Goal: Task Accomplishment & Management: Manage account settings

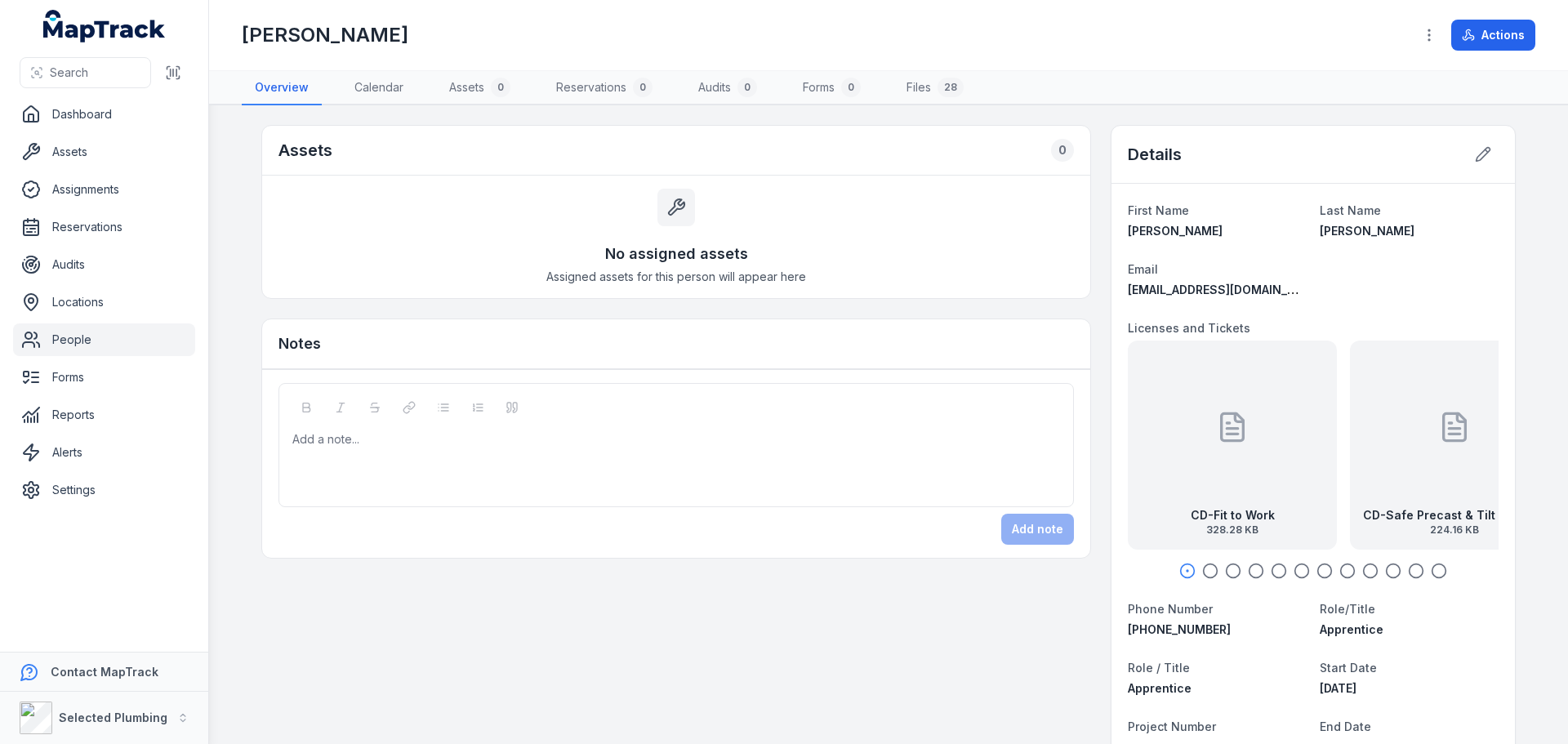
click at [1204, 565] on icon "button" at bounding box center [1211, 571] width 17 height 17
click at [1227, 564] on circle "button" at bounding box center [1233, 571] width 14 height 14
click at [1254, 571] on icon "button" at bounding box center [1256, 571] width 17 height 17
click at [1281, 564] on div at bounding box center [1313, 571] width 370 height 17
click at [1297, 572] on icon "button" at bounding box center [1302, 571] width 17 height 17
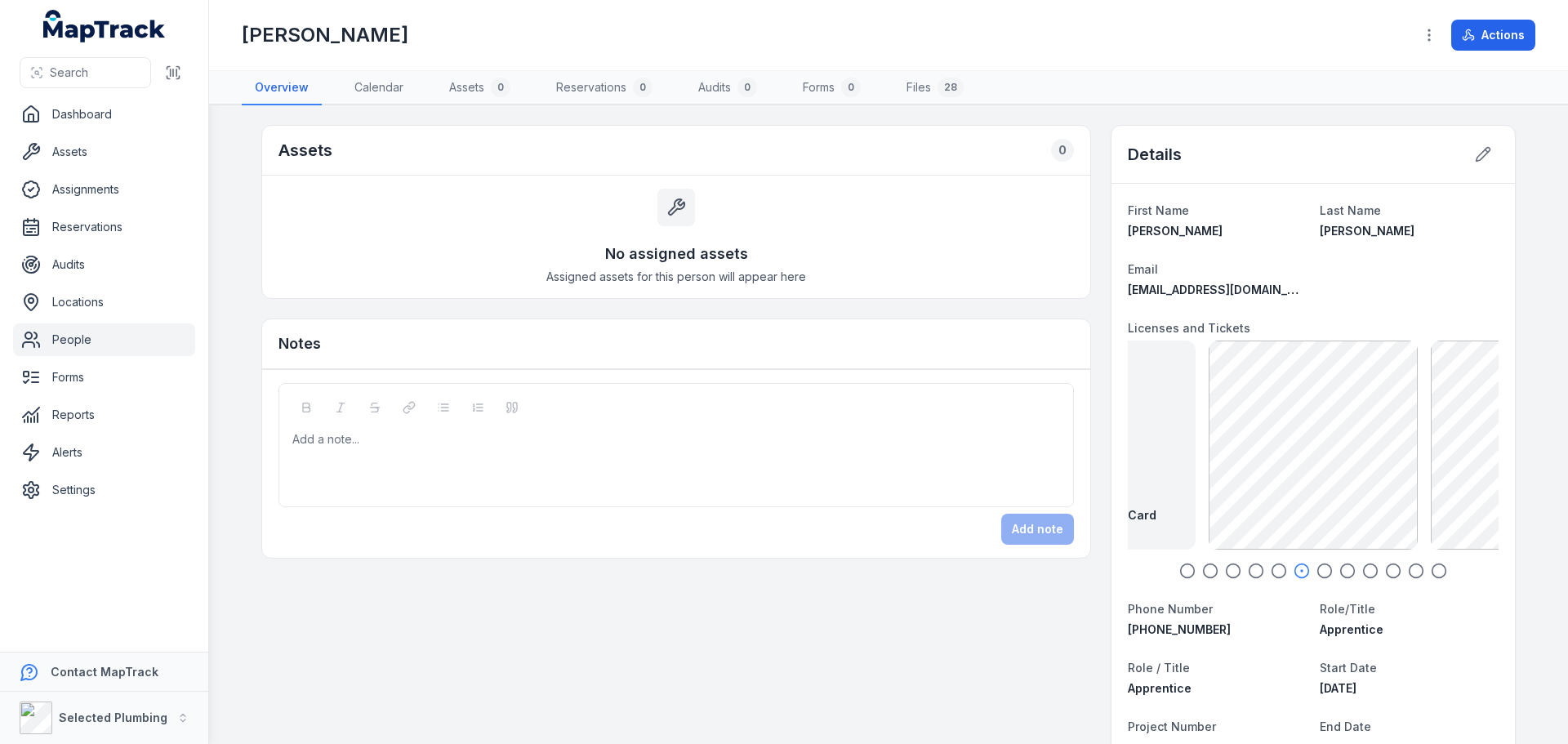
drag, startPoint x: 1319, startPoint y: 568, endPoint x: 1322, endPoint y: 560, distance: 8.5
click at [1319, 563] on icon "button" at bounding box center [1325, 571] width 17 height 17
click at [1344, 573] on icon "button" at bounding box center [1348, 571] width 17 height 17
click at [1369, 568] on icon "button" at bounding box center [1371, 571] width 17 height 17
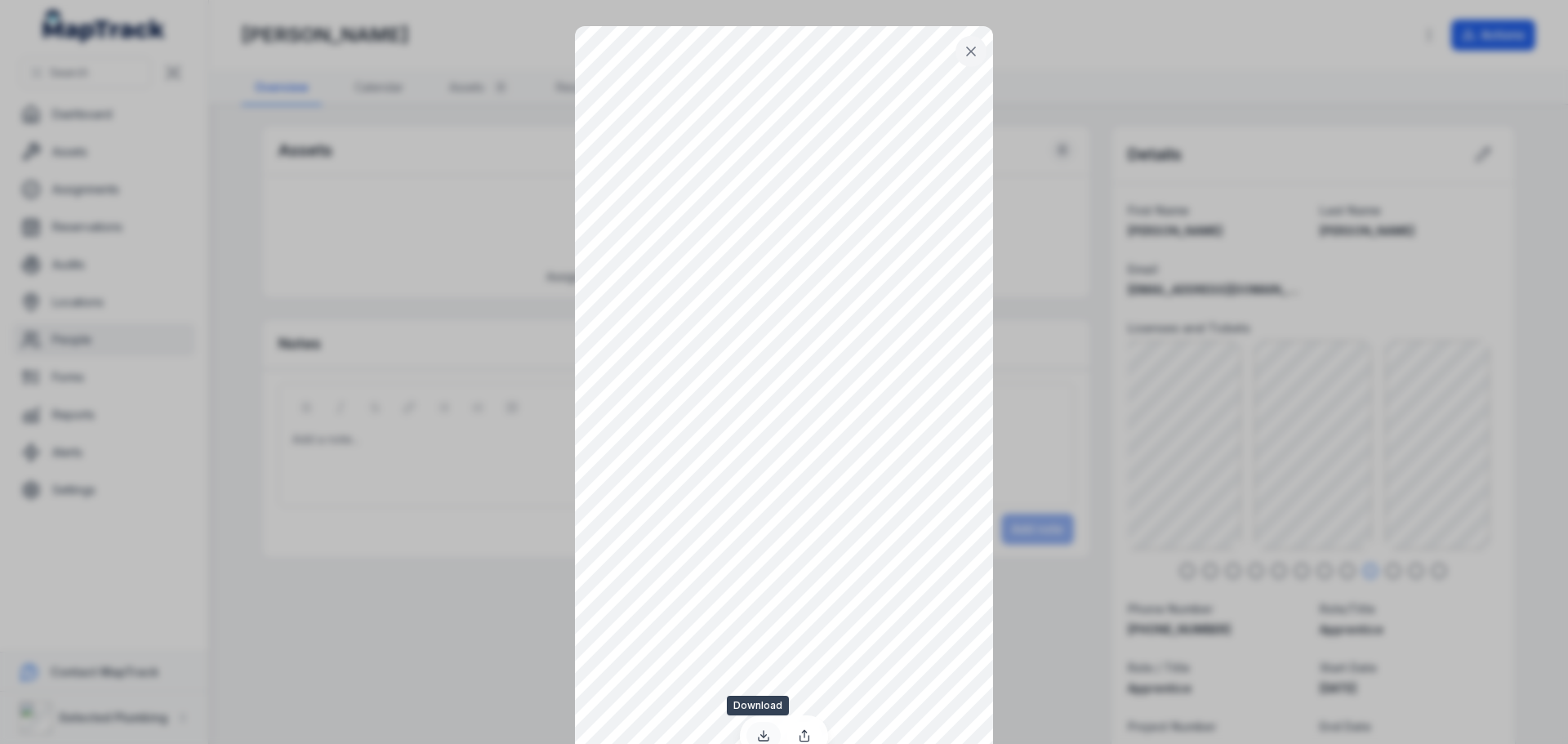
click at [757, 730] on icon at bounding box center [764, 736] width 13 height 13
click at [965, 43] on icon at bounding box center [971, 51] width 17 height 17
click at [969, 60] on button at bounding box center [970, 51] width 31 height 31
click at [763, 731] on icon at bounding box center [764, 736] width 13 height 13
click at [967, 48] on icon at bounding box center [971, 51] width 8 height 8
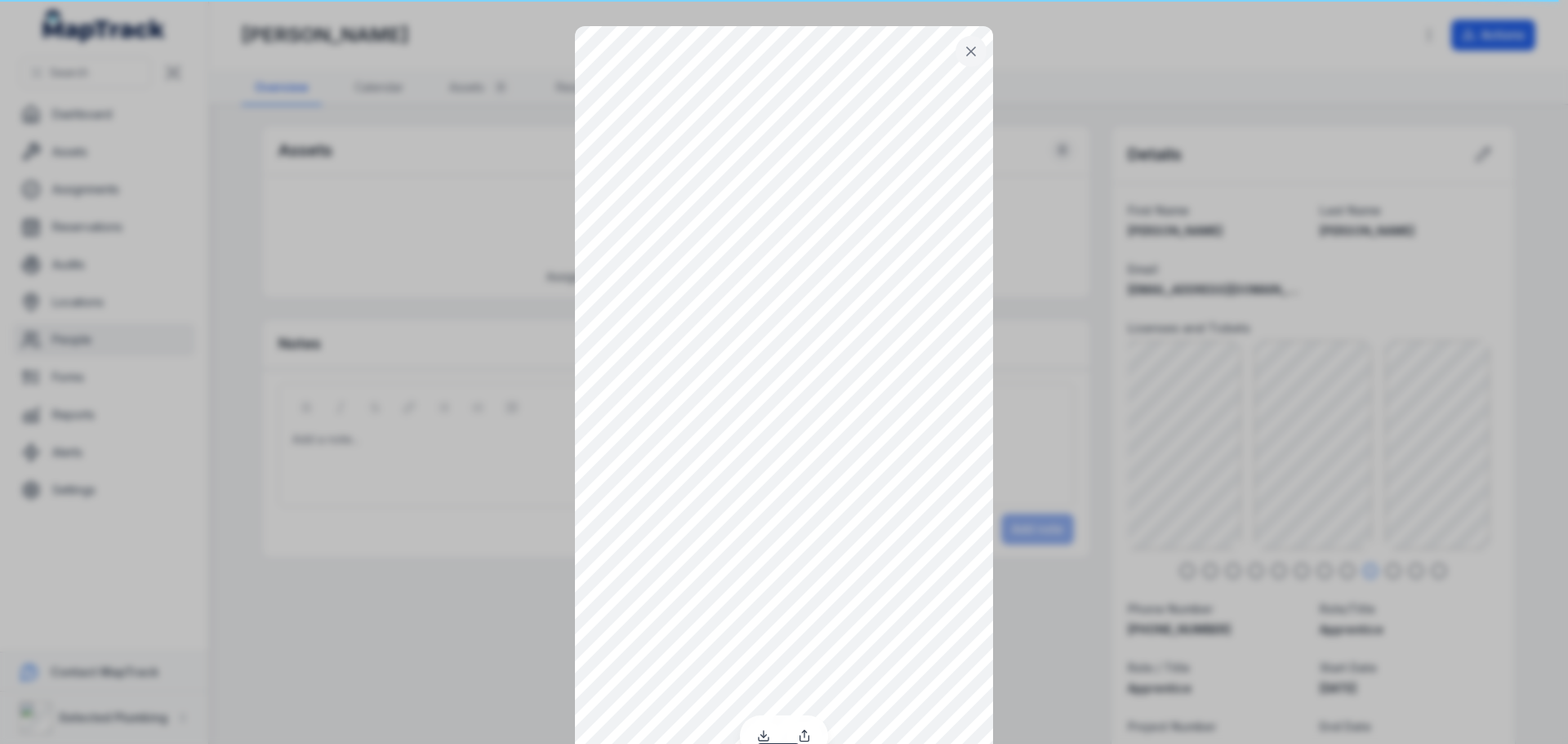
click at [965, 45] on icon at bounding box center [971, 51] width 17 height 17
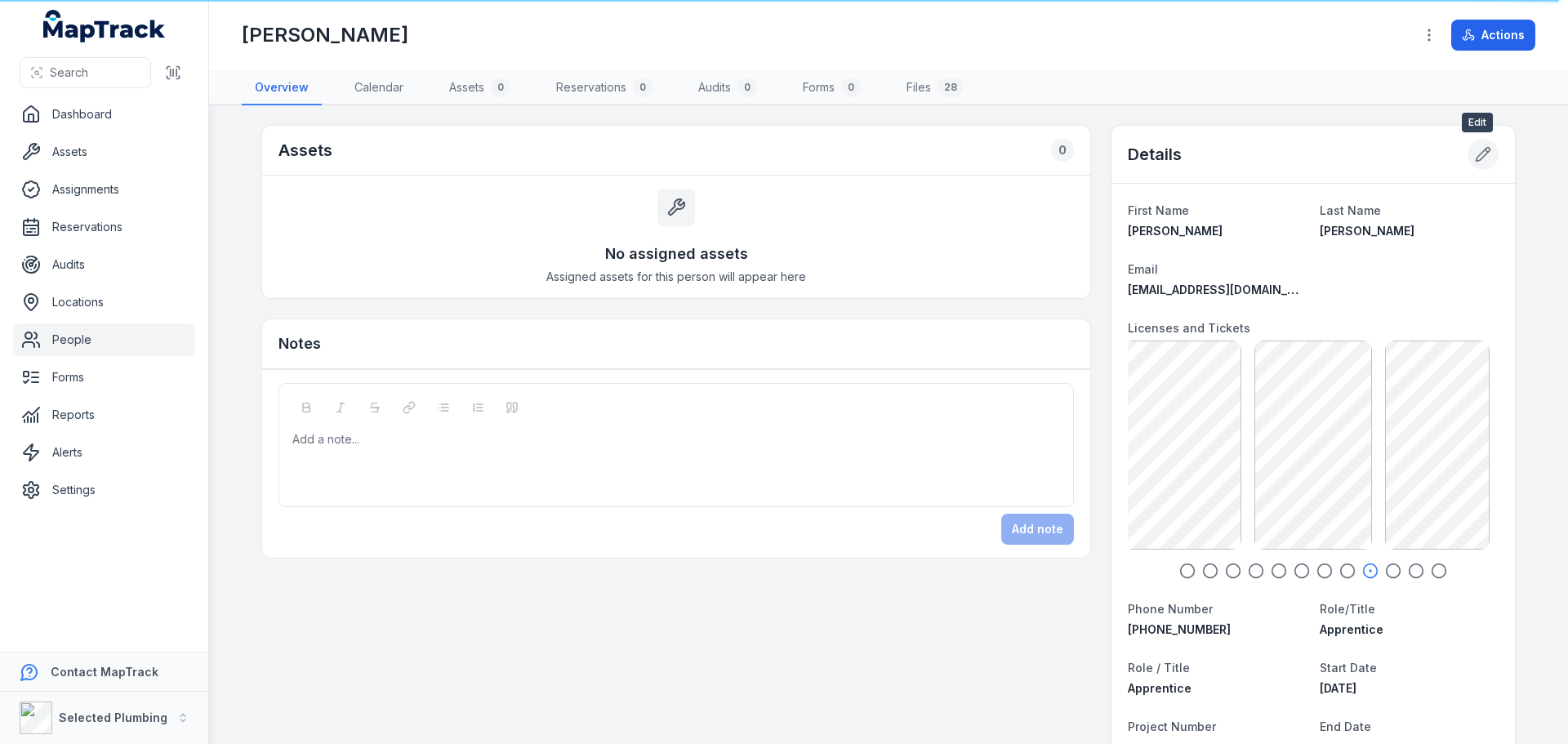
click at [1476, 156] on icon at bounding box center [1483, 154] width 17 height 17
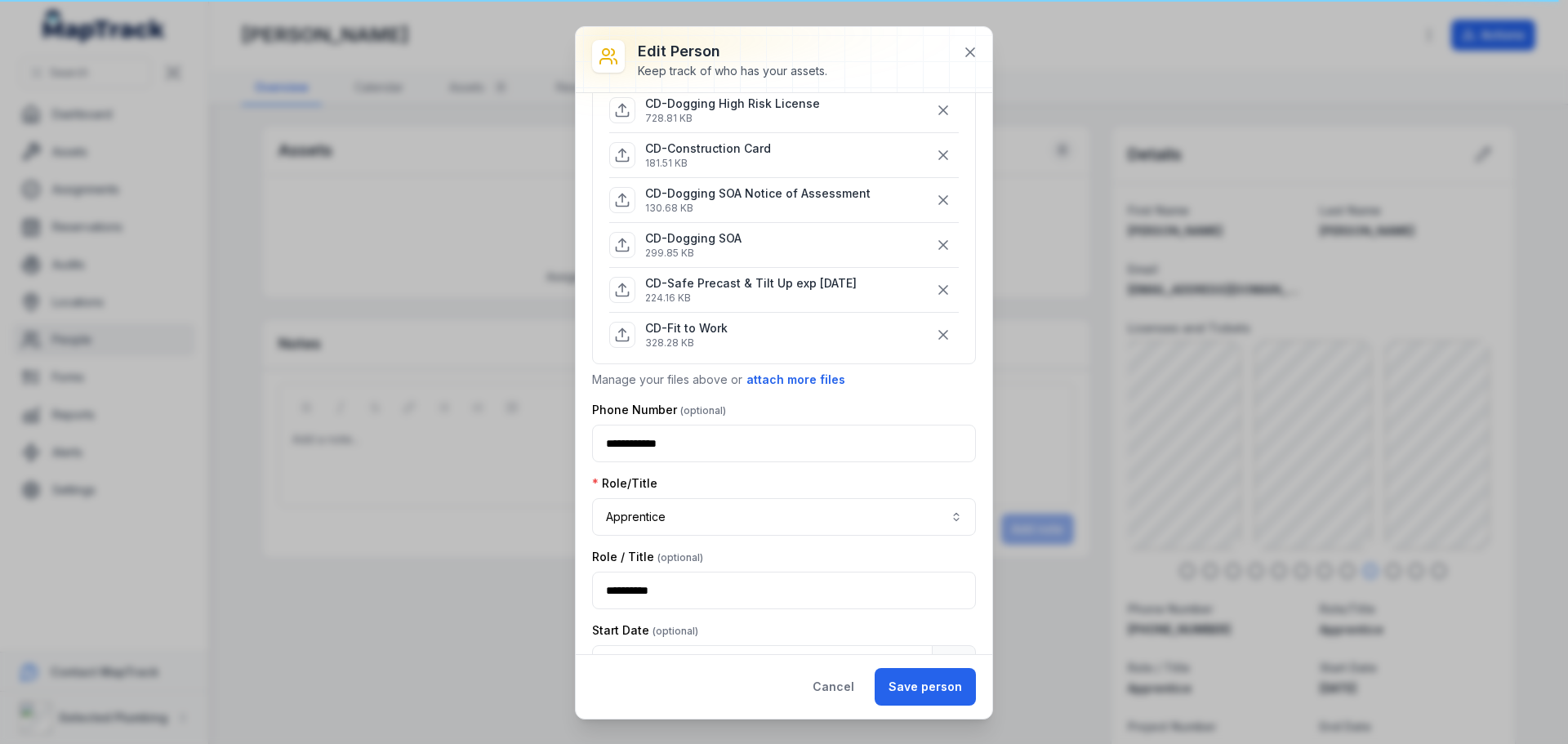
scroll to position [407, 0]
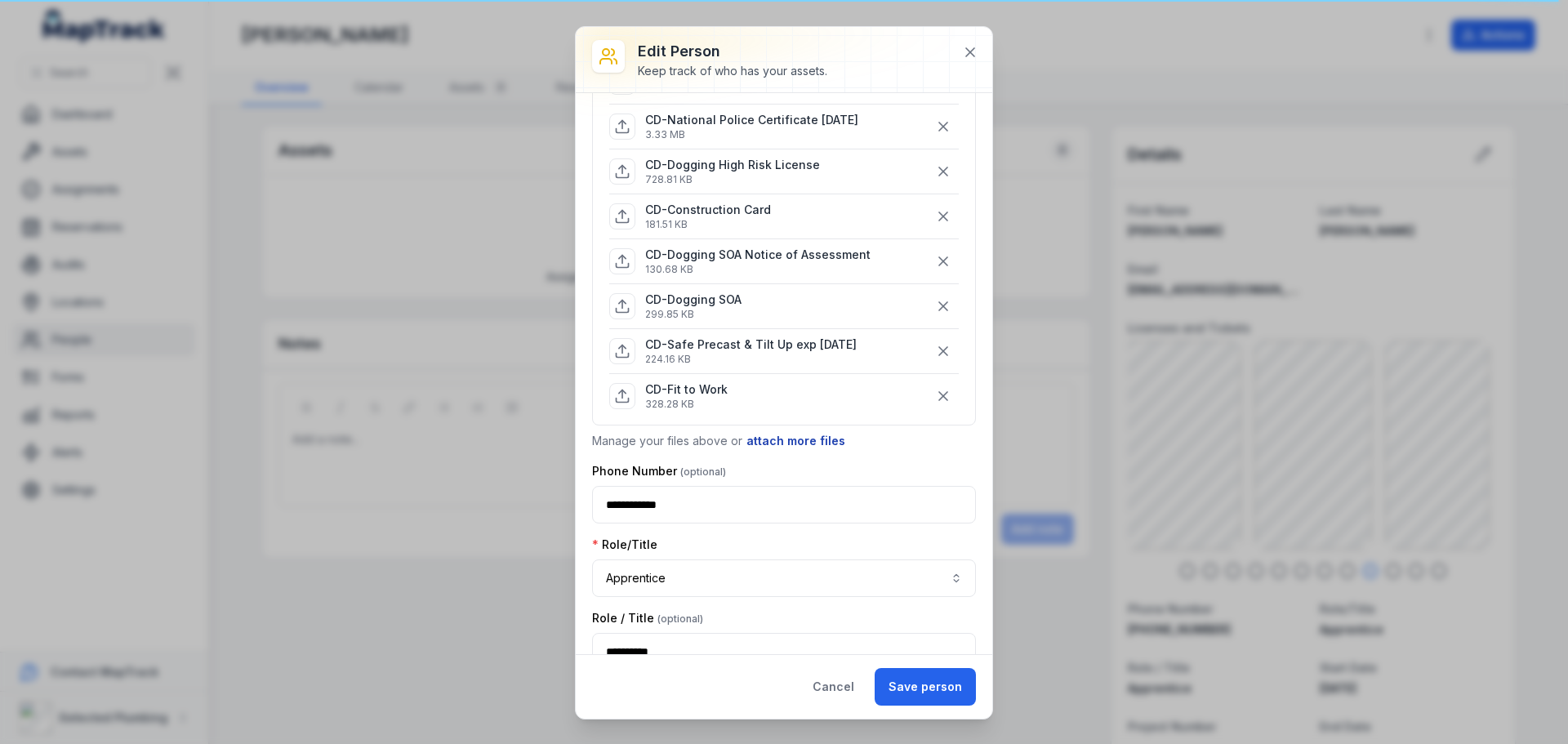
click at [782, 443] on button "attach more files" at bounding box center [796, 441] width 100 height 18
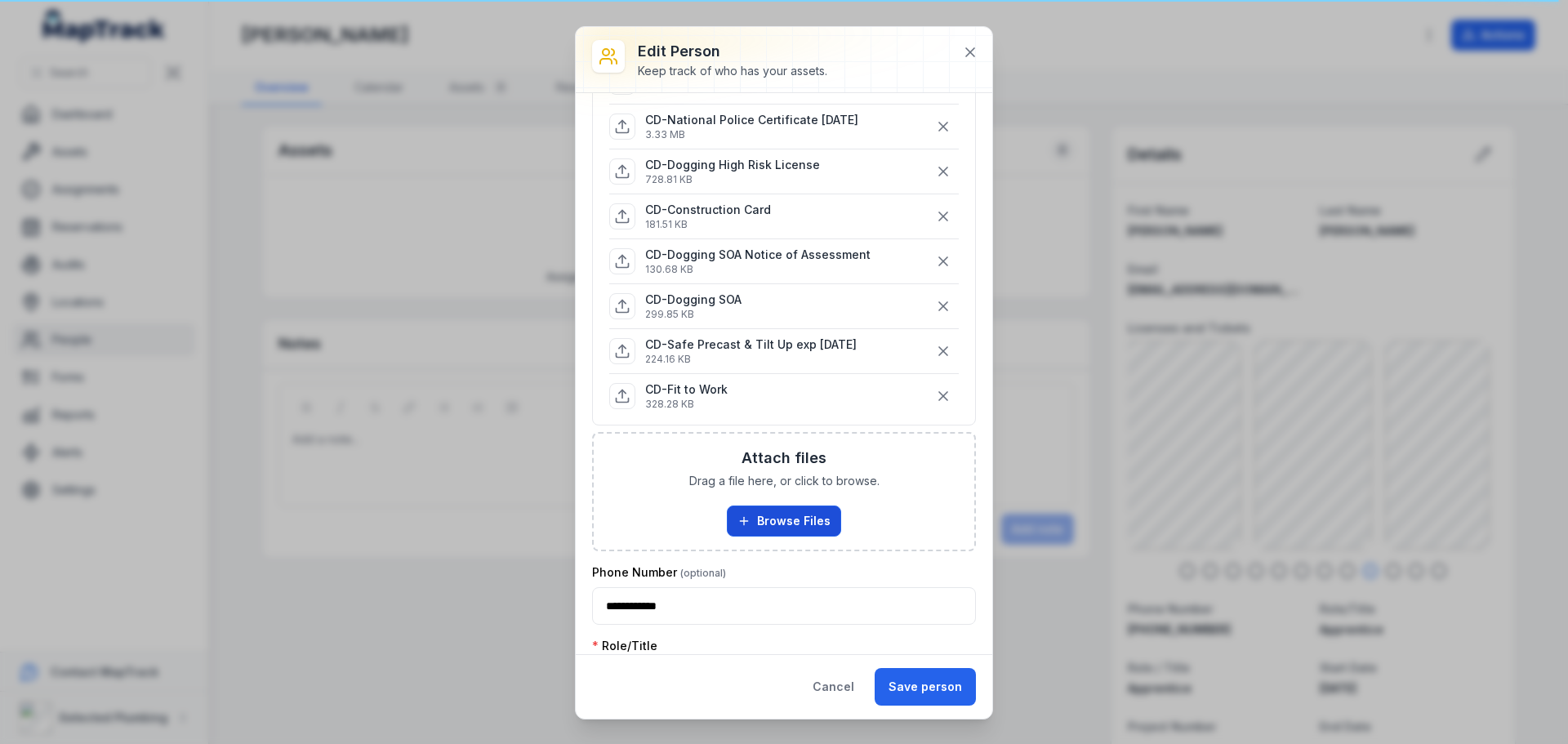
click at [776, 510] on button "Browse Files" at bounding box center [784, 520] width 114 height 31
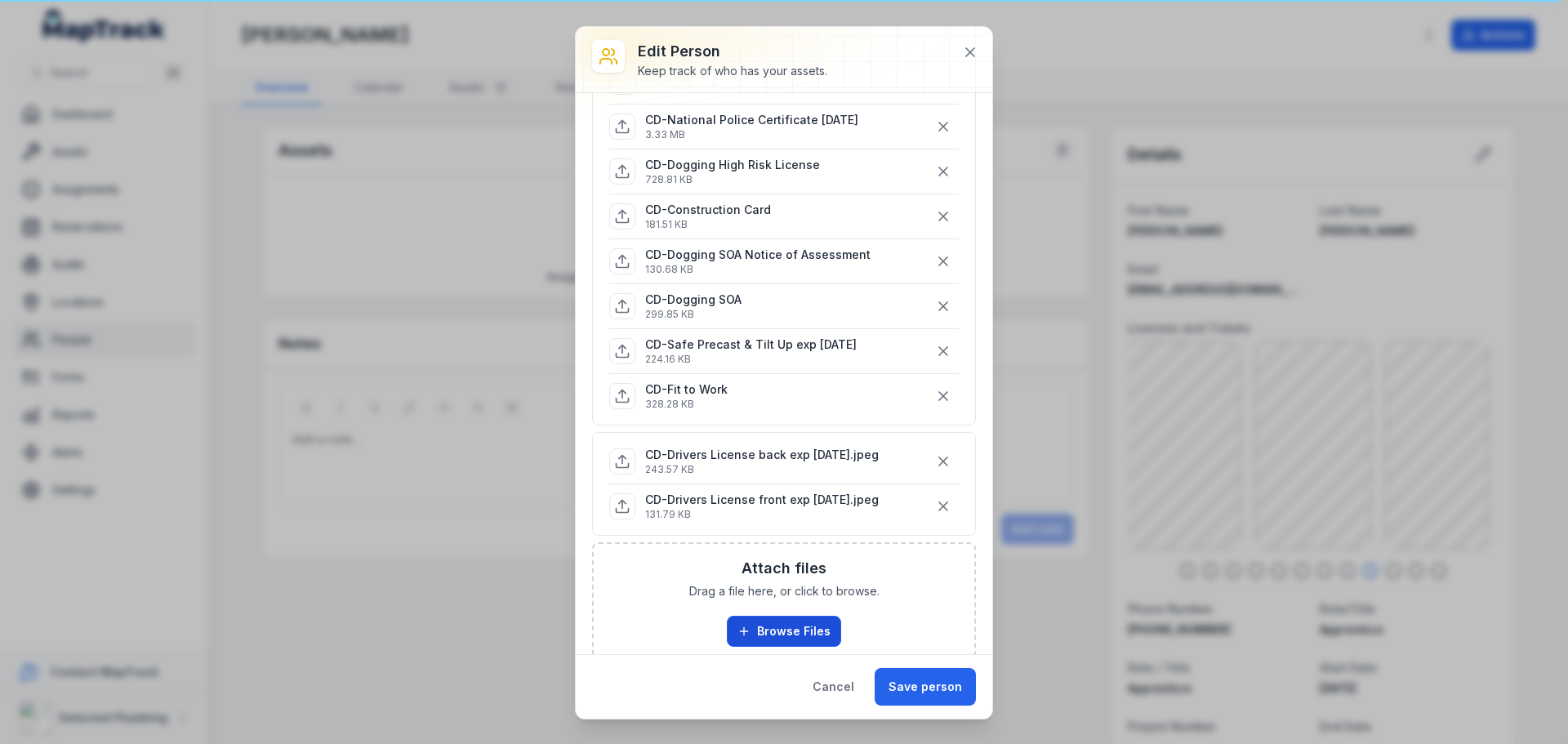
click at [779, 626] on button "Browse Files" at bounding box center [784, 630] width 114 height 31
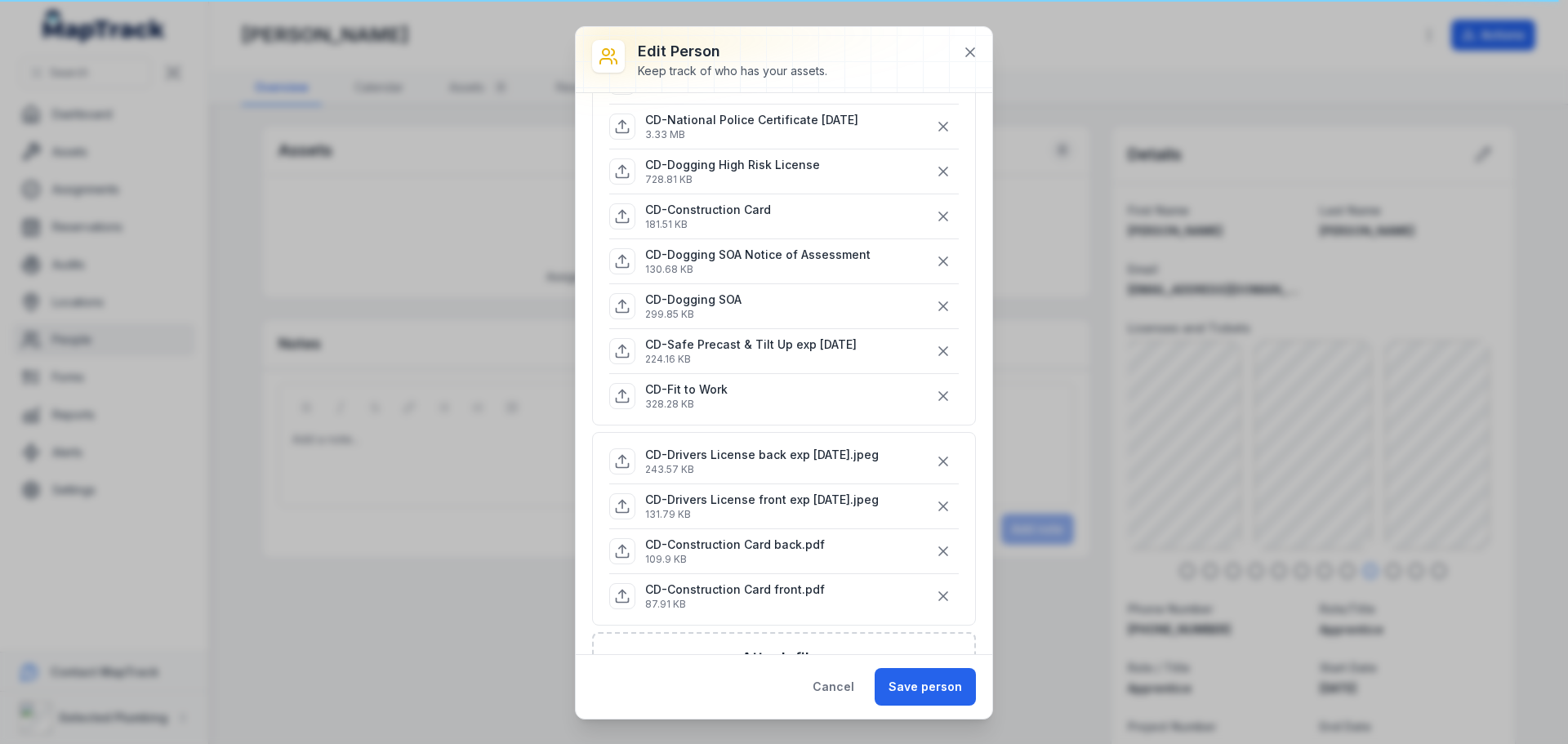
scroll to position [325, 0]
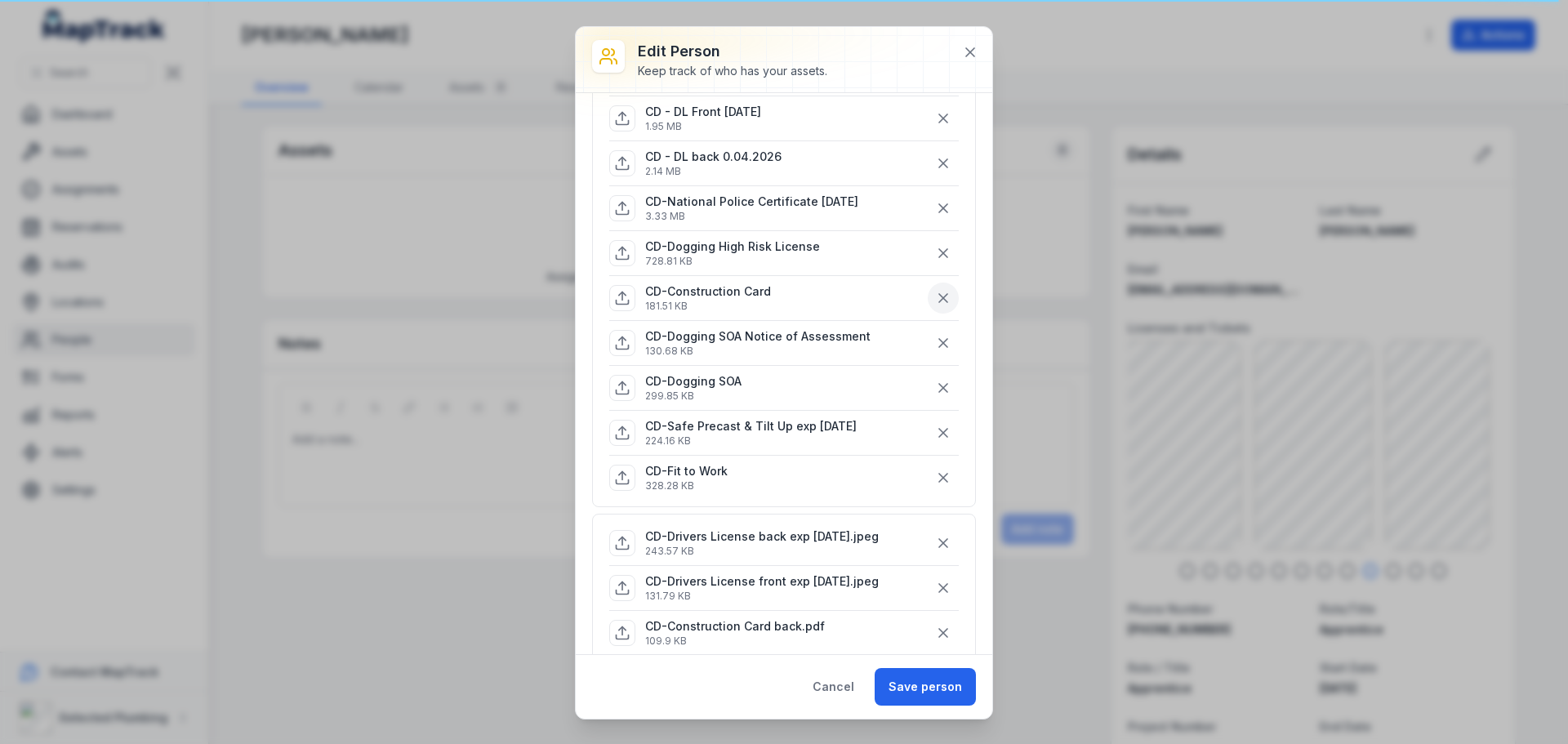
click at [935, 298] on icon "button" at bounding box center [943, 298] width 17 height 17
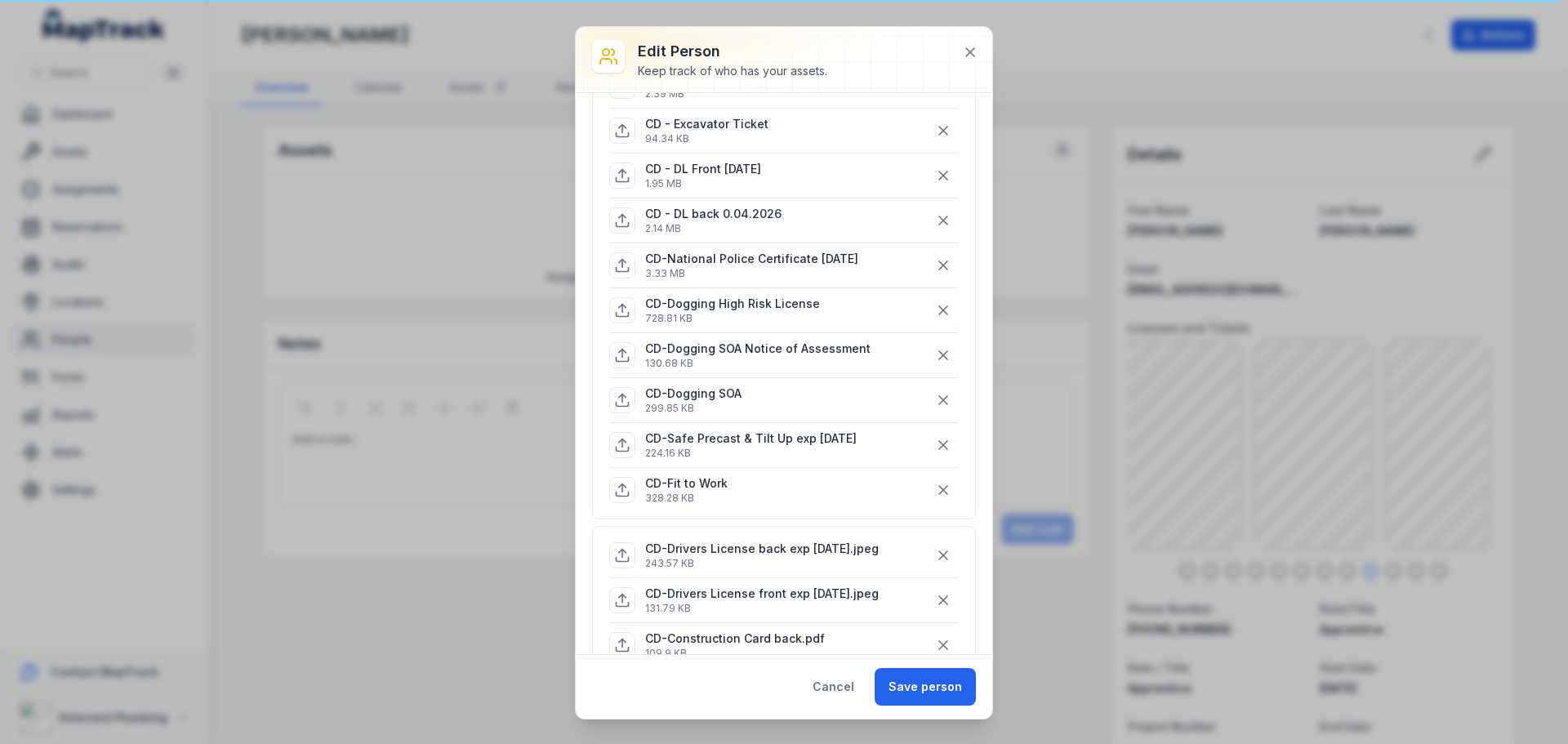
scroll to position [244, 0]
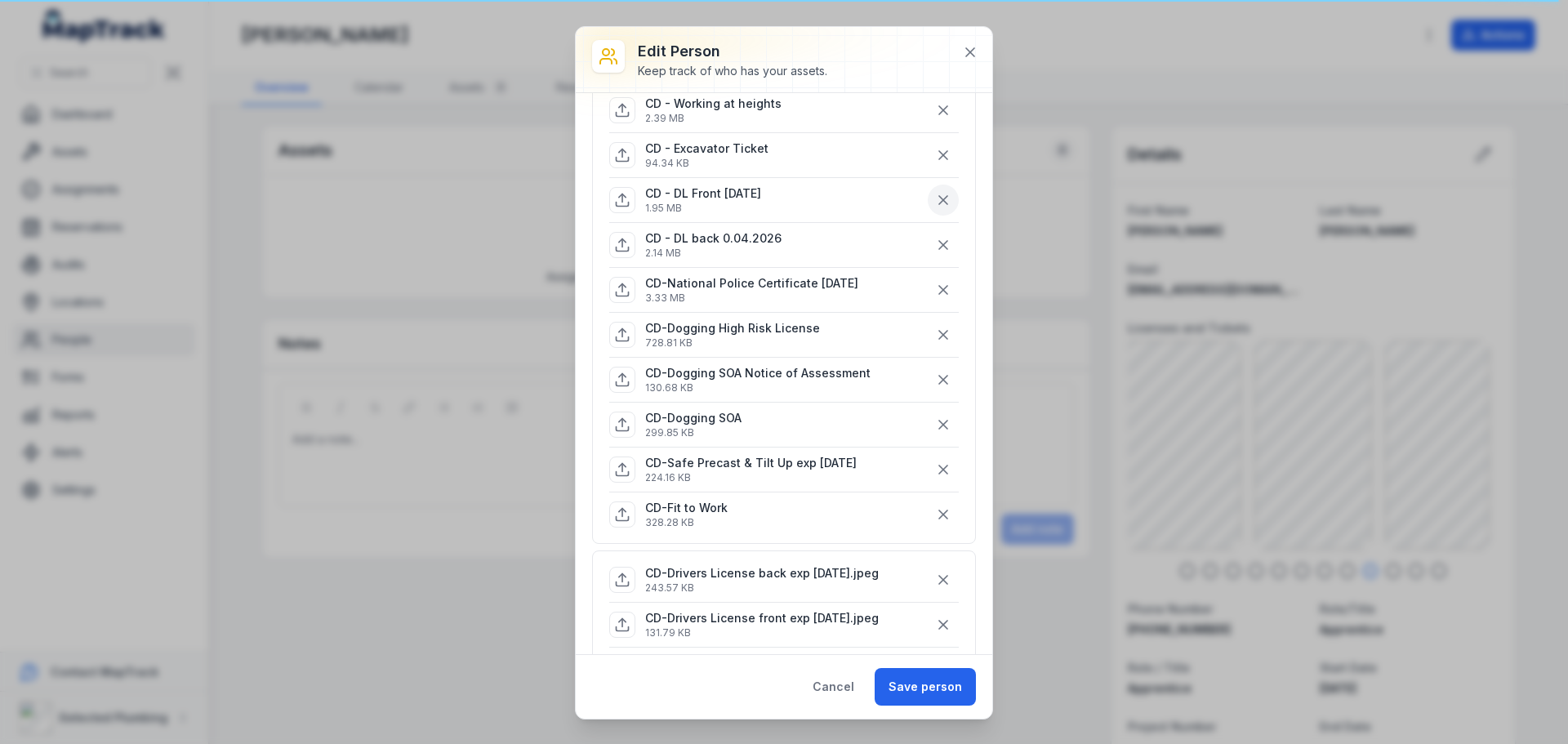
click at [935, 198] on icon "button" at bounding box center [943, 200] width 17 height 17
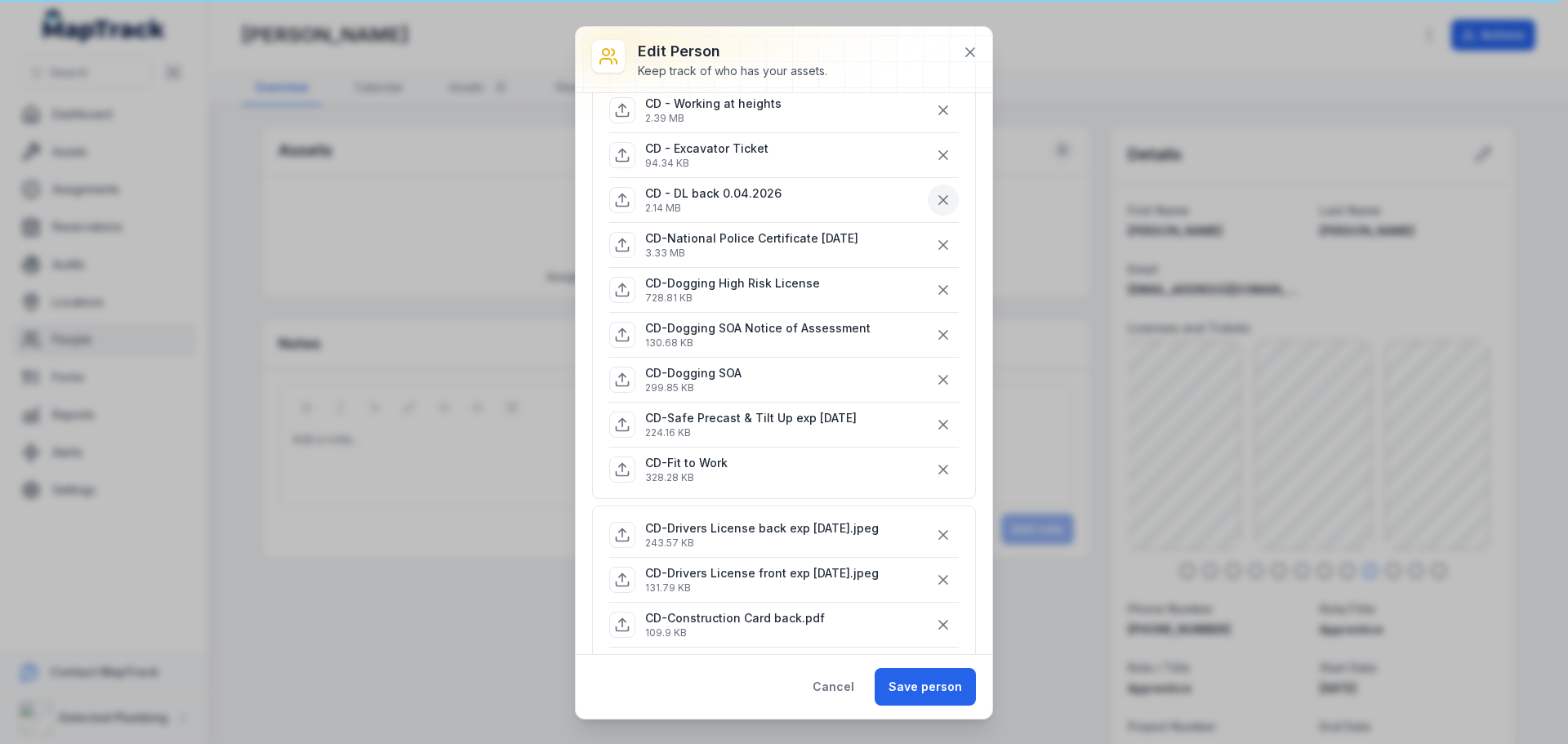
click at [935, 198] on icon "button" at bounding box center [943, 200] width 17 height 17
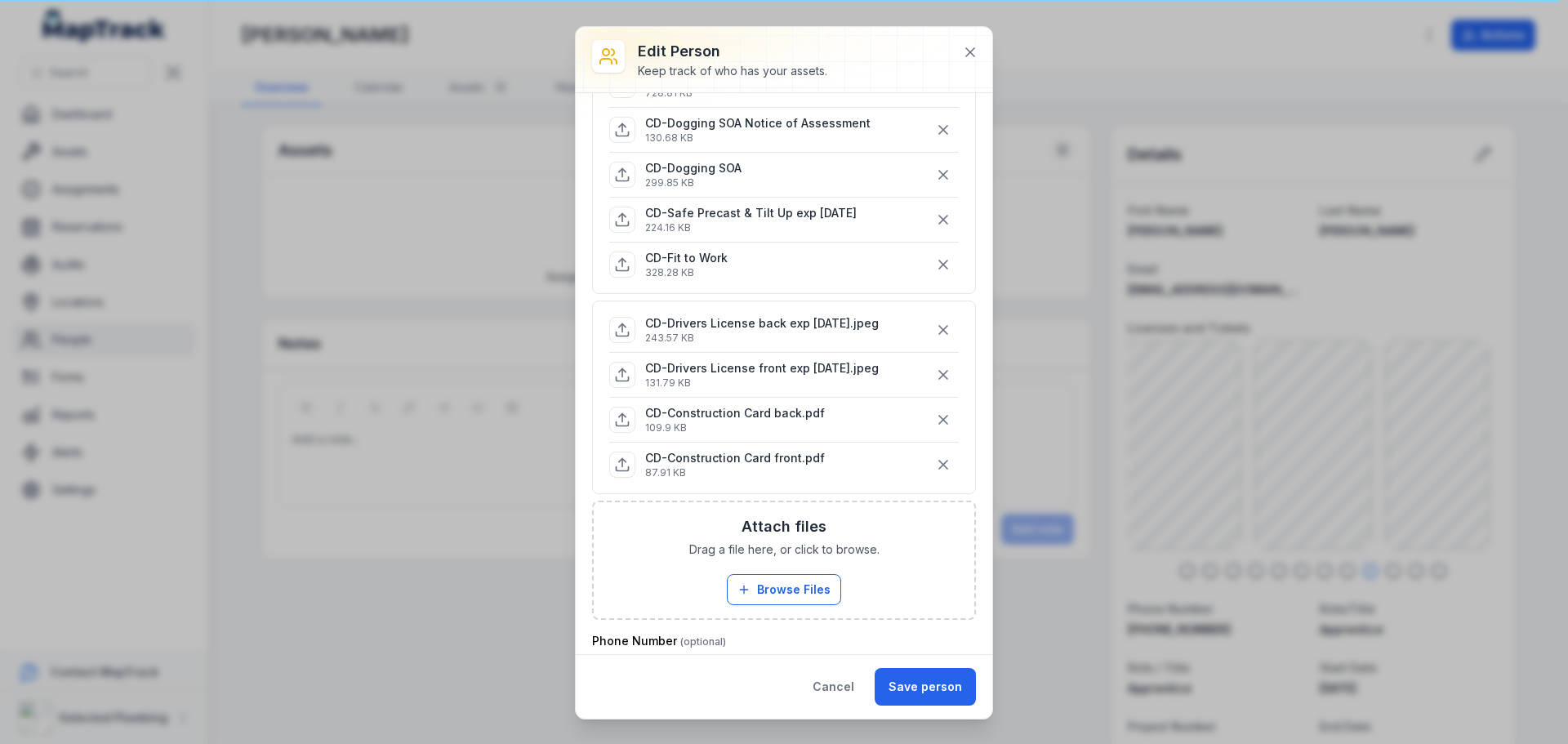
scroll to position [407, 0]
click at [796, 590] on button "Browse Files" at bounding box center [784, 586] width 114 height 31
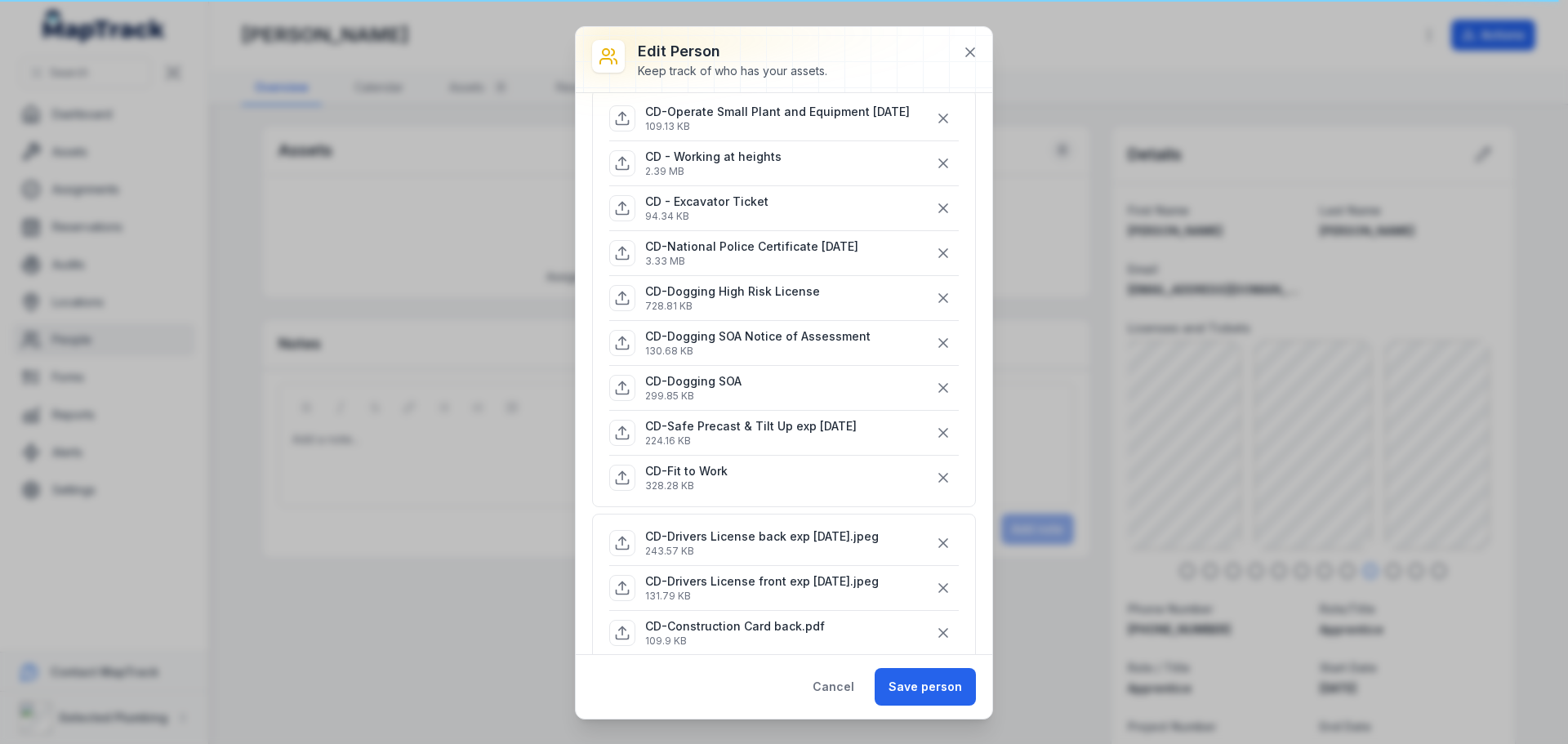
scroll to position [162, 0]
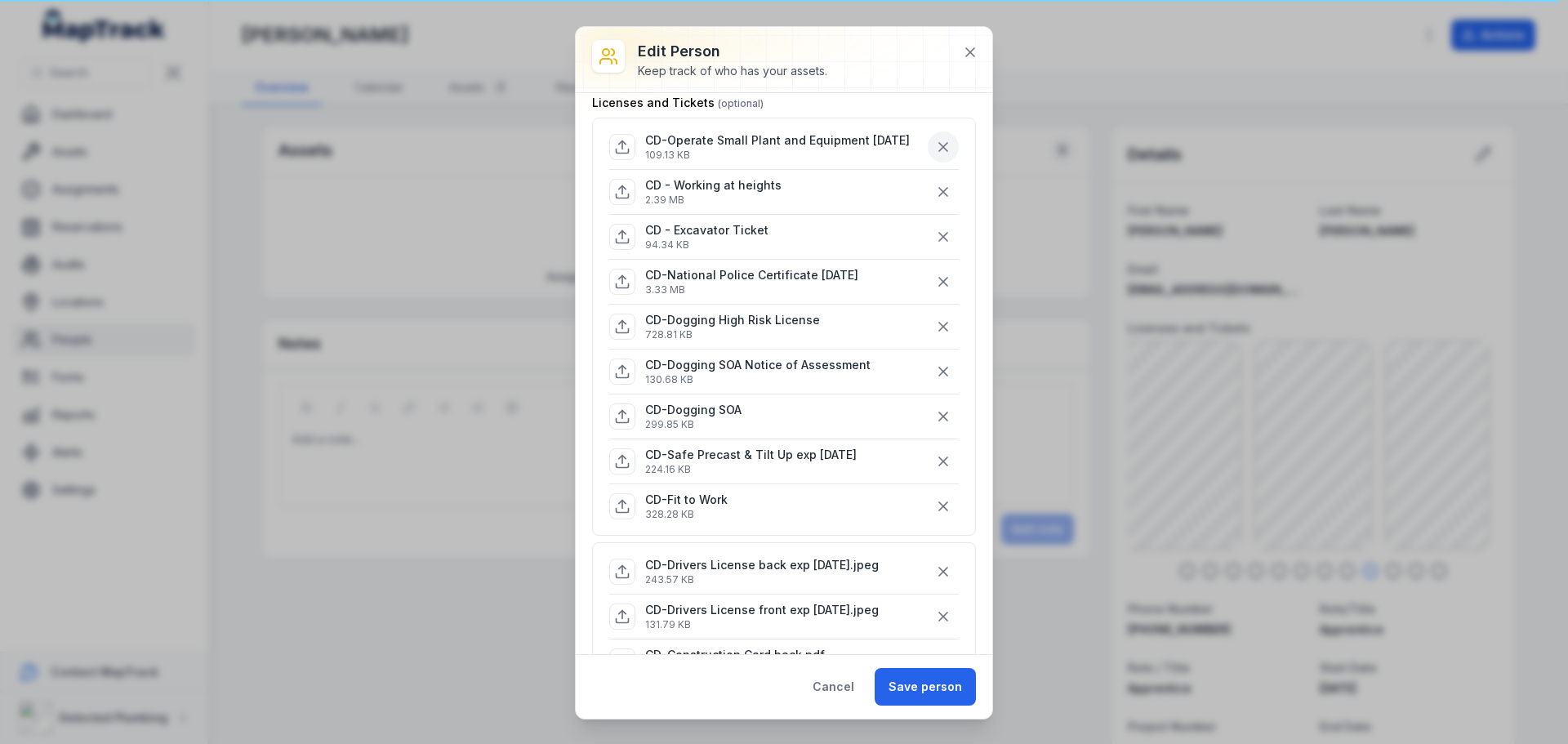
click at [928, 147] on button "button" at bounding box center [943, 147] width 31 height 31
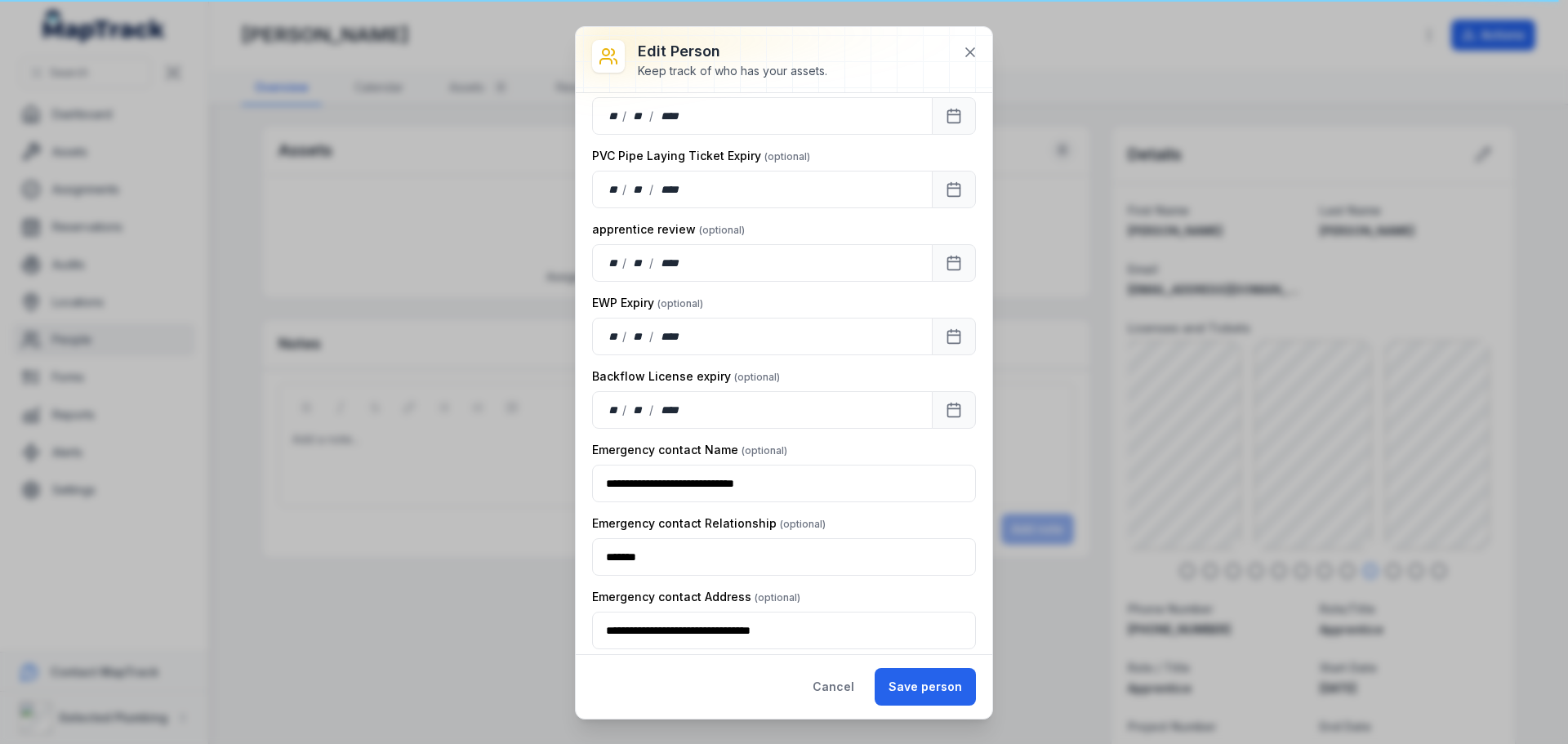
scroll to position [2370, 0]
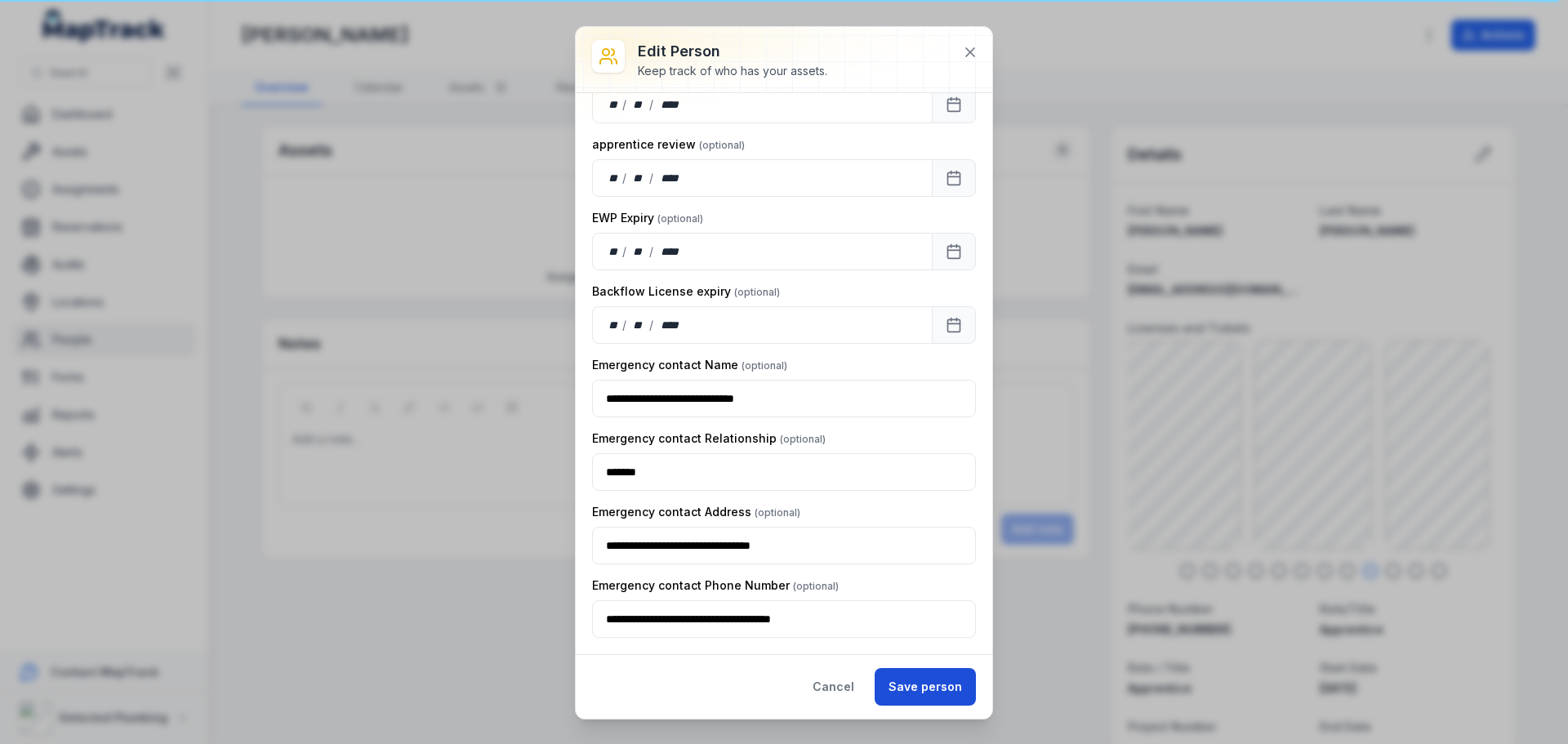
click at [903, 676] on button "Save person" at bounding box center [926, 686] width 101 height 37
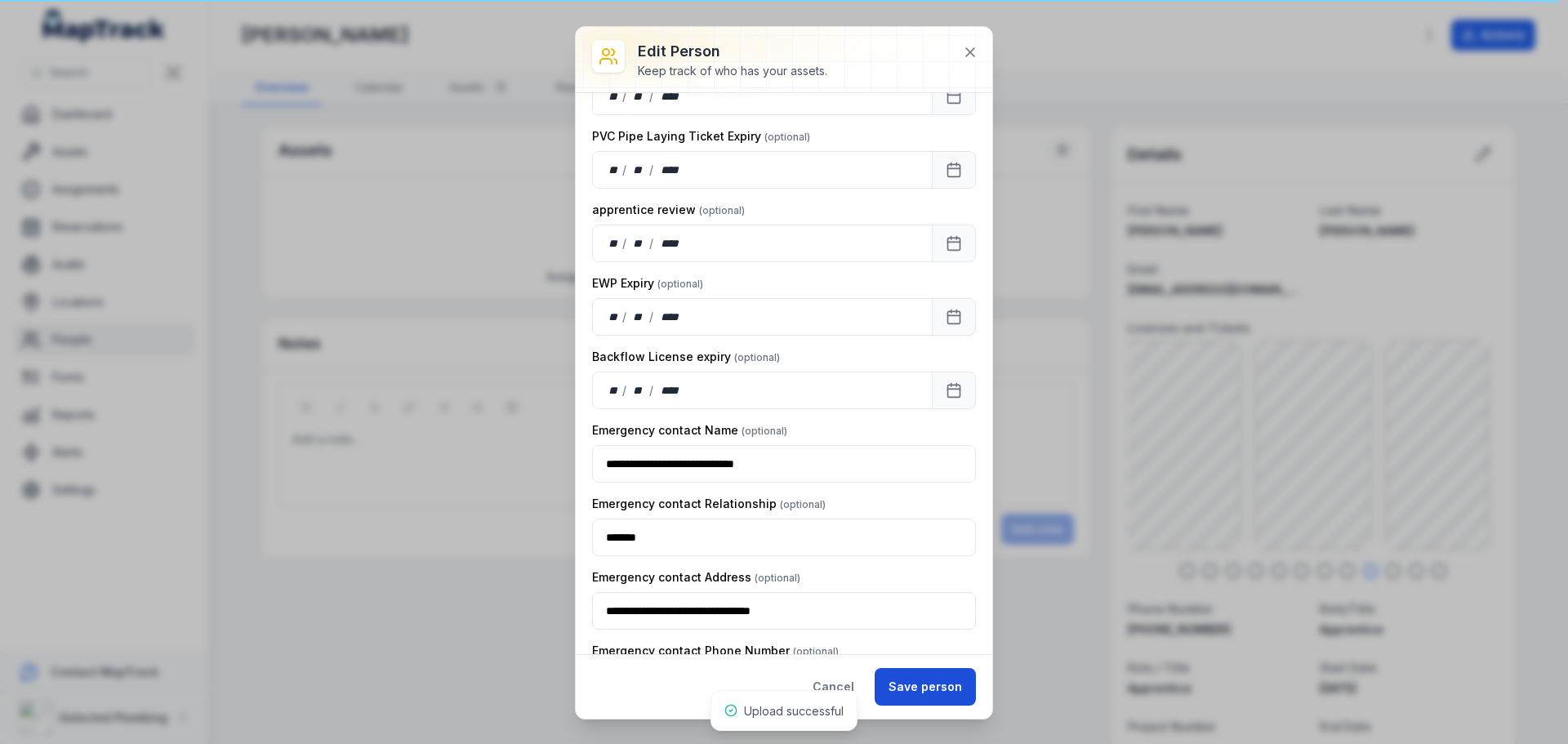
scroll to position [2435, 0]
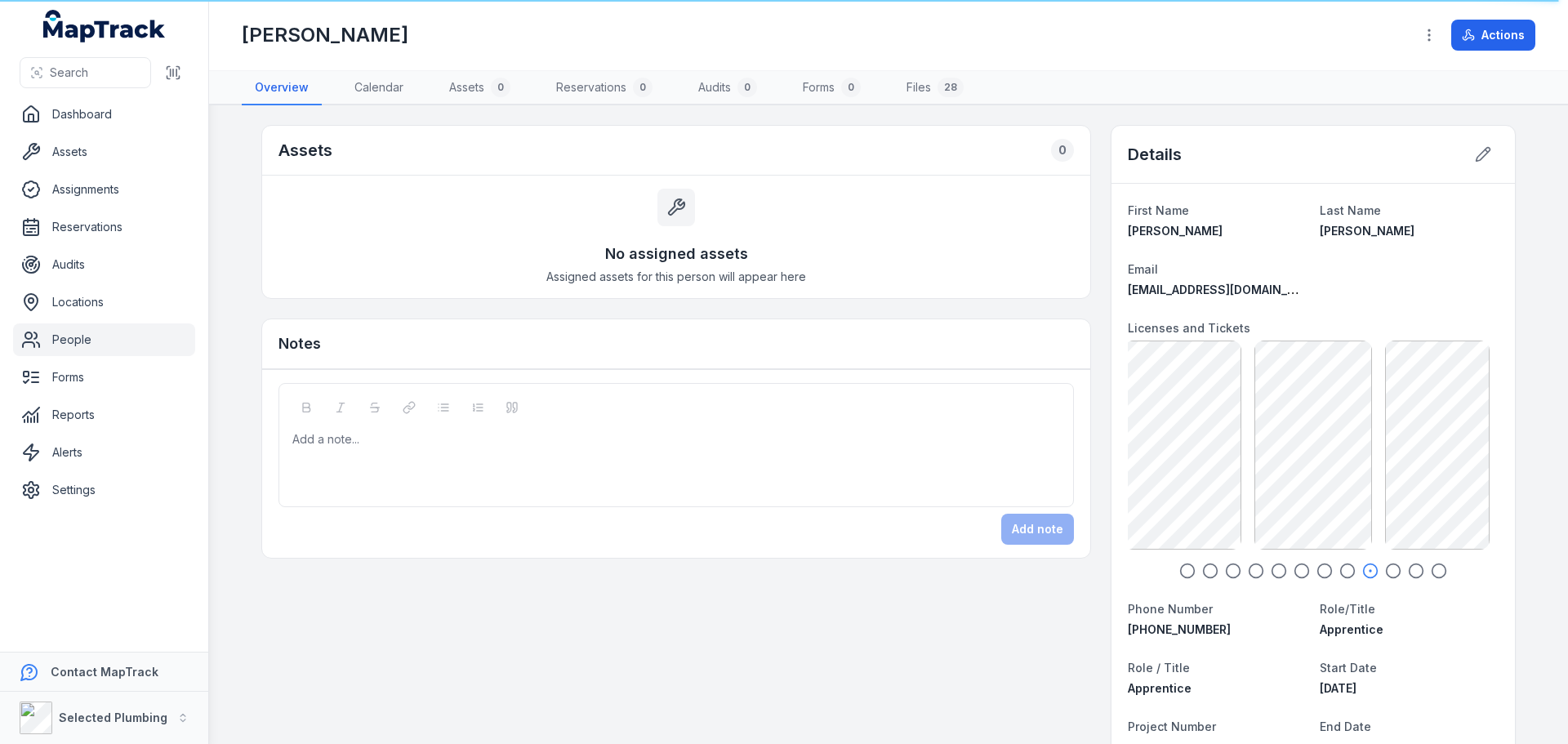
click at [89, 331] on link "People" at bounding box center [104, 339] width 182 height 32
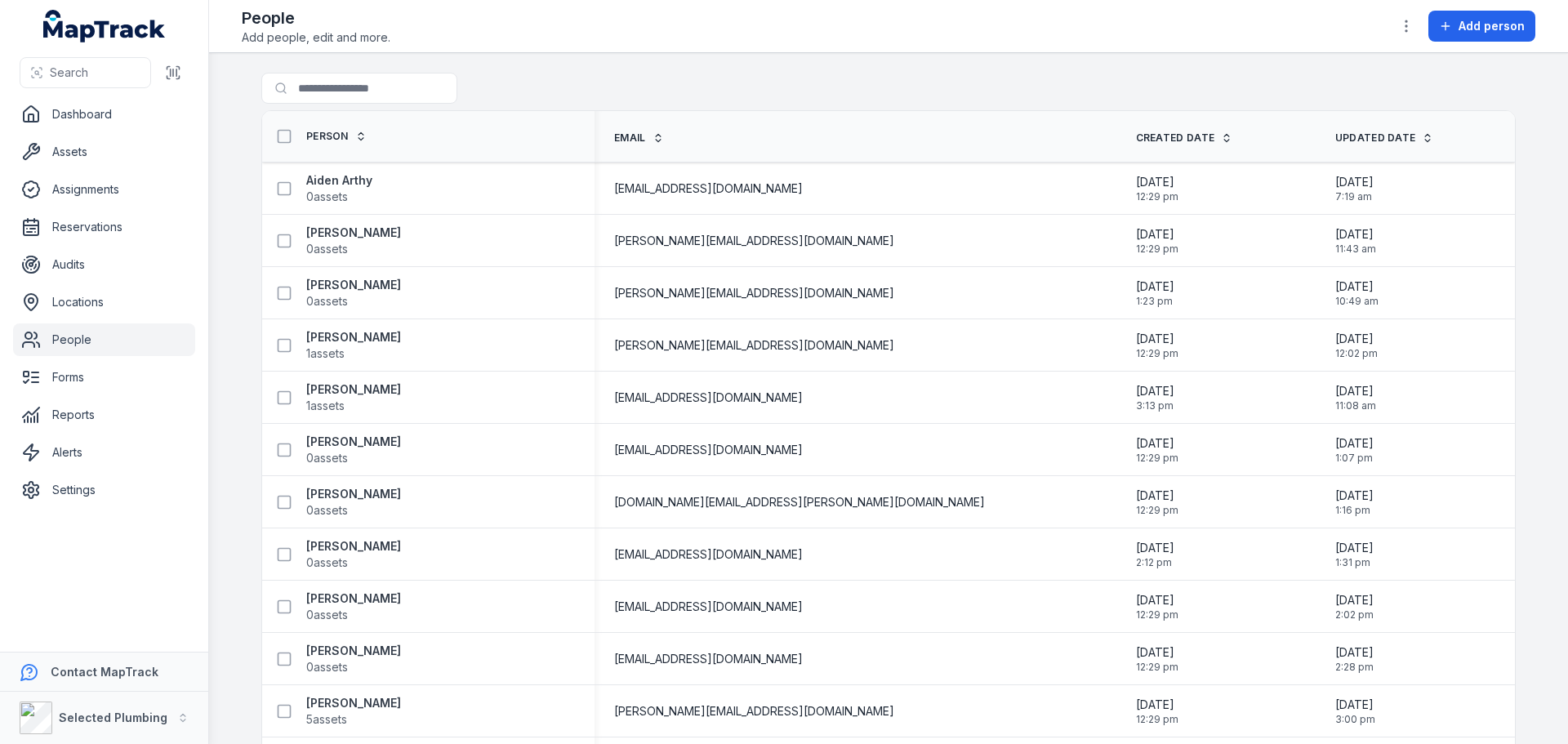
click at [332, 85] on input "Search for people" at bounding box center [359, 88] width 196 height 31
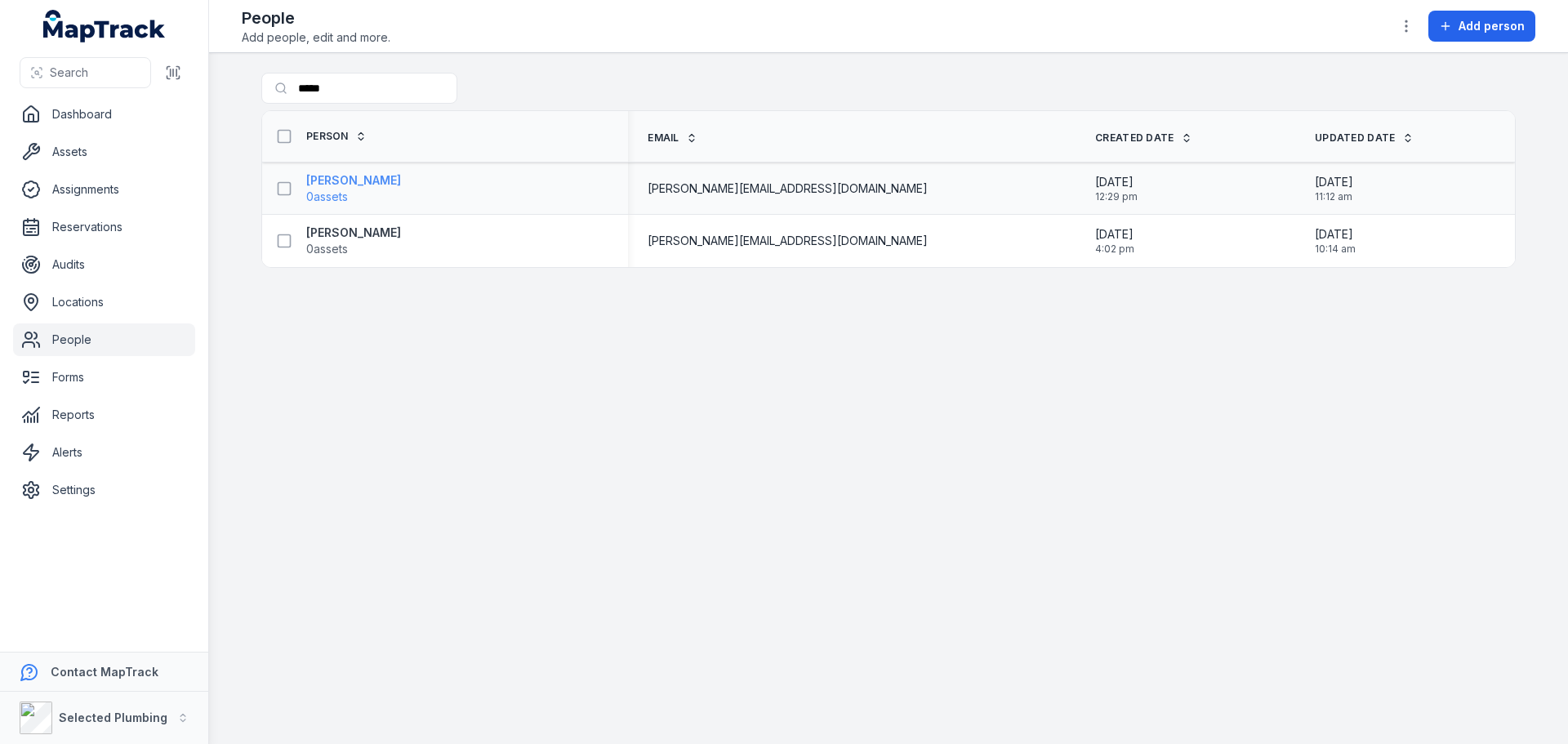
type input "*****"
click at [328, 185] on strong "Chris O'Neill" at bounding box center [354, 181] width 94 height 17
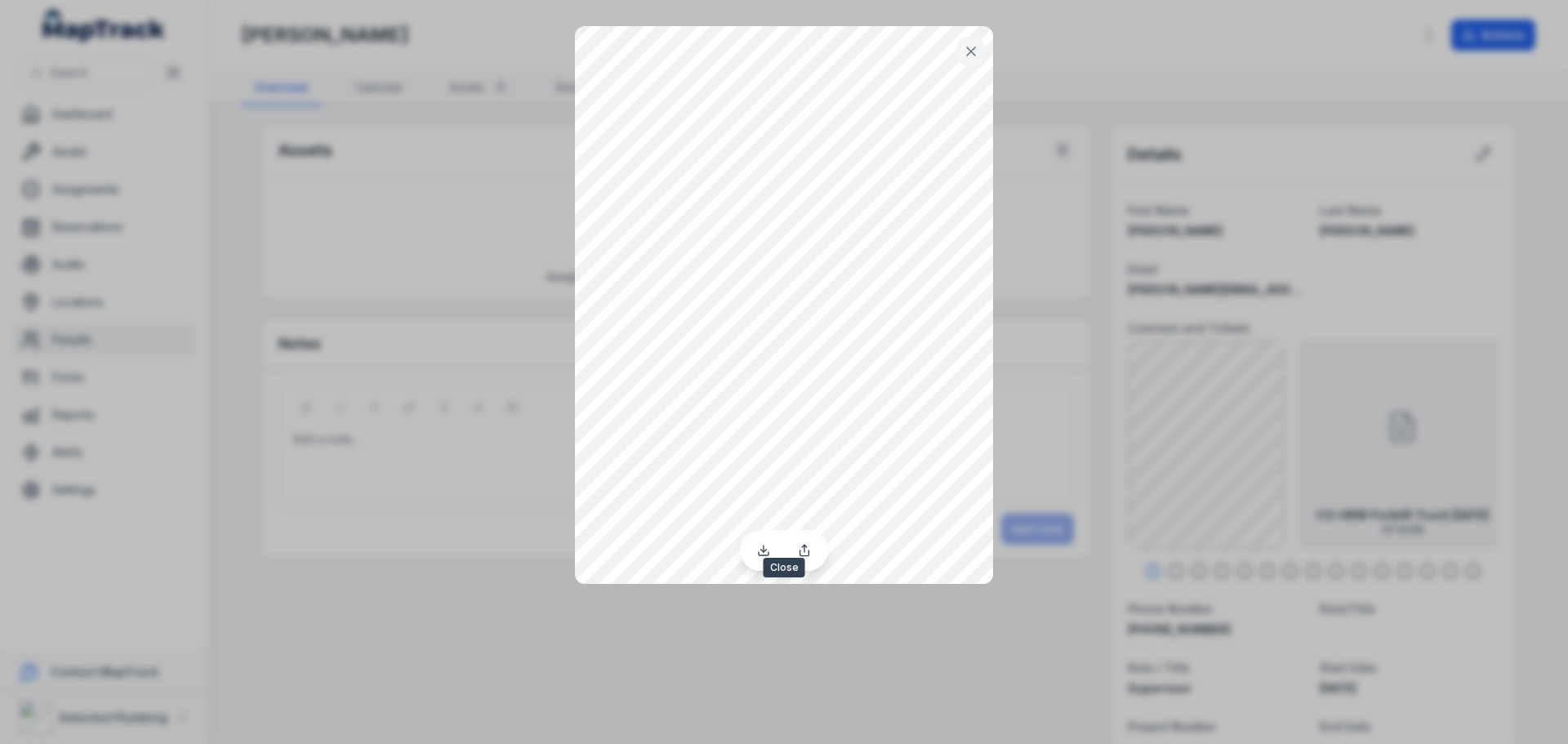
click at [978, 51] on icon at bounding box center [971, 51] width 17 height 17
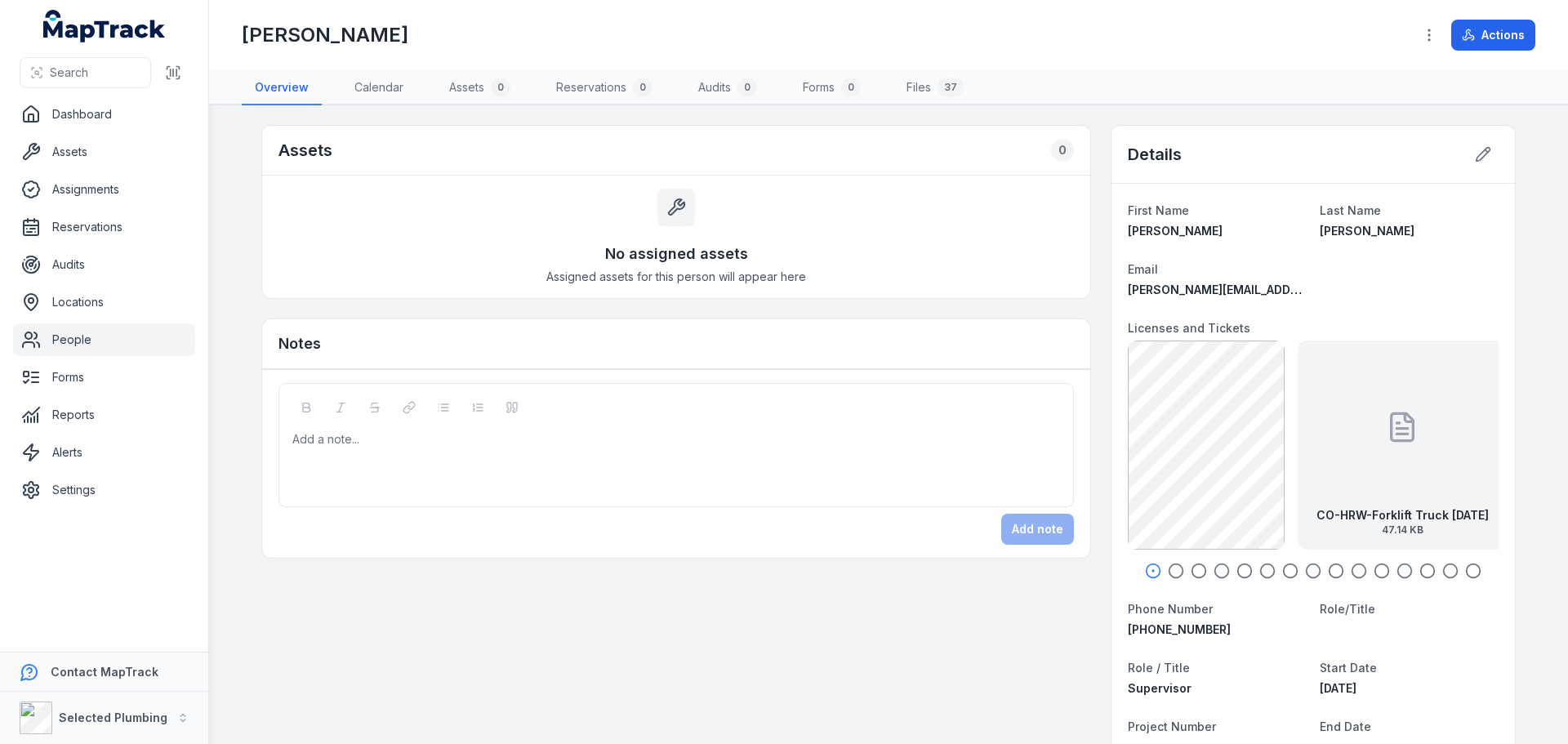
drag, startPoint x: 1160, startPoint y: 566, endPoint x: 1195, endPoint y: 572, distance: 35.5
click at [1195, 572] on div at bounding box center [1313, 571] width 370 height 17
click at [1347, 494] on div "CO-HRW-Forklift Truck 22.02.26 47.14 KB" at bounding box center [1402, 445] width 209 height 209
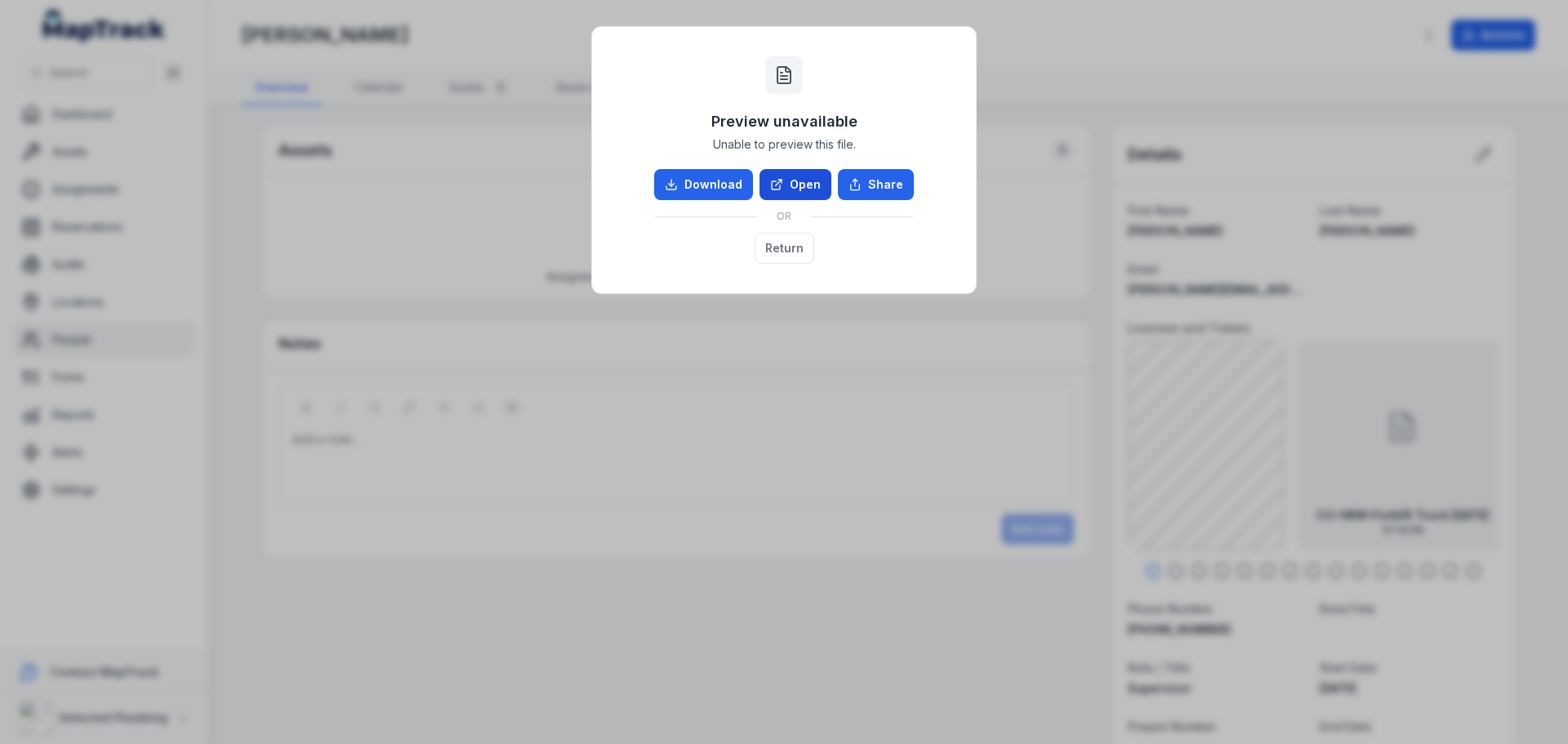
click at [791, 176] on link "Open" at bounding box center [796, 184] width 72 height 31
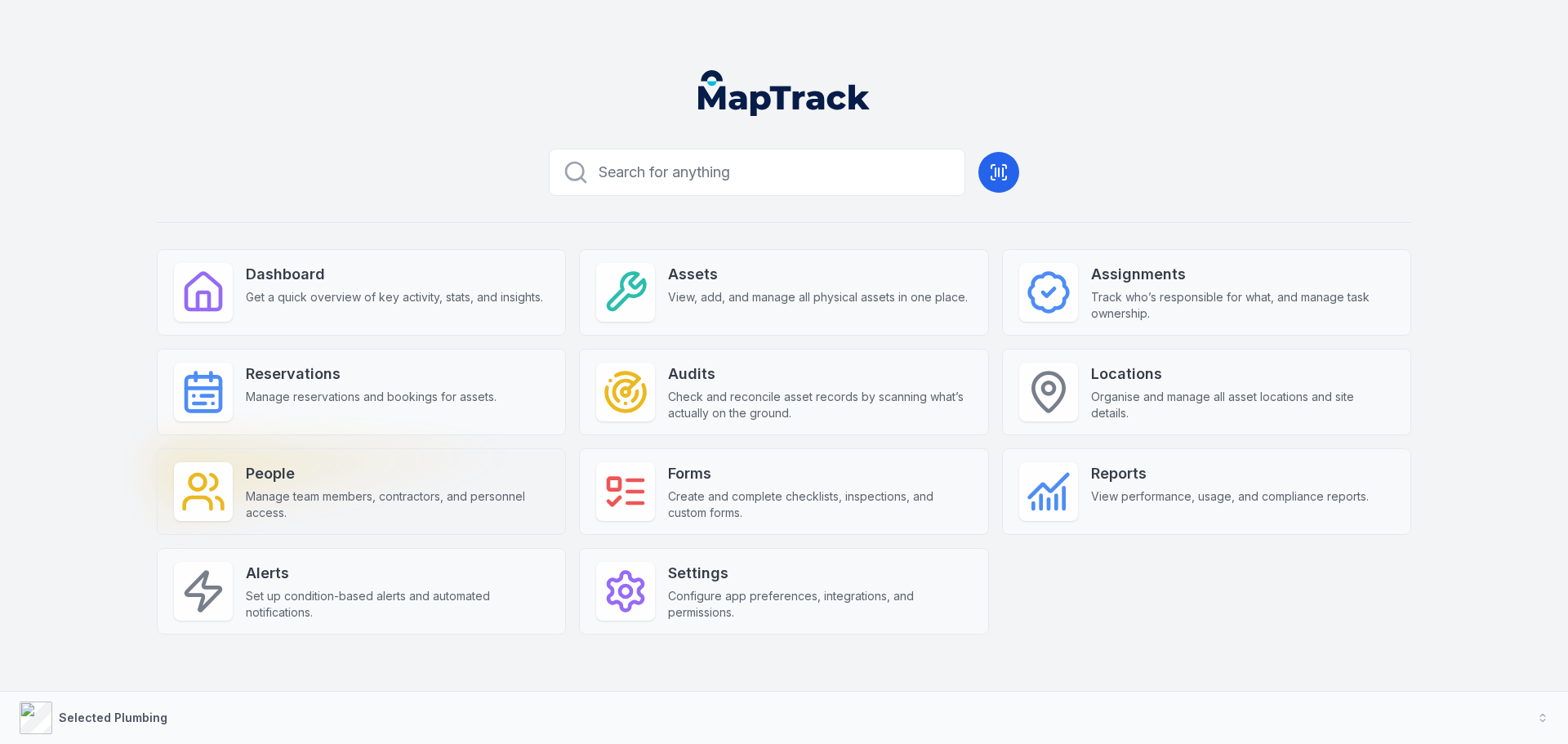
click at [316, 481] on strong "People" at bounding box center [398, 474] width 303 height 23
